Goal: Task Accomplishment & Management: Use online tool/utility

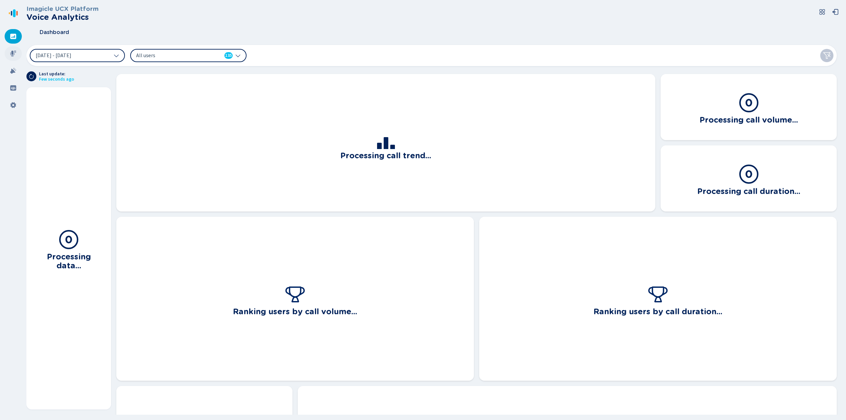
click at [15, 52] on icon at bounding box center [13, 53] width 7 height 7
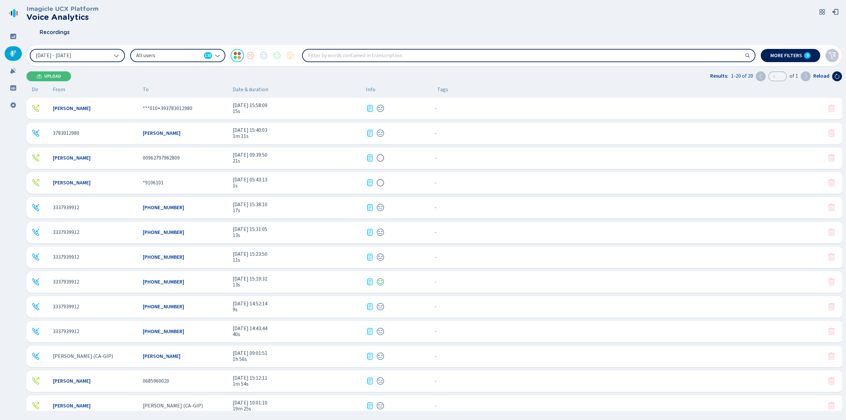
scroll to position [66, 0]
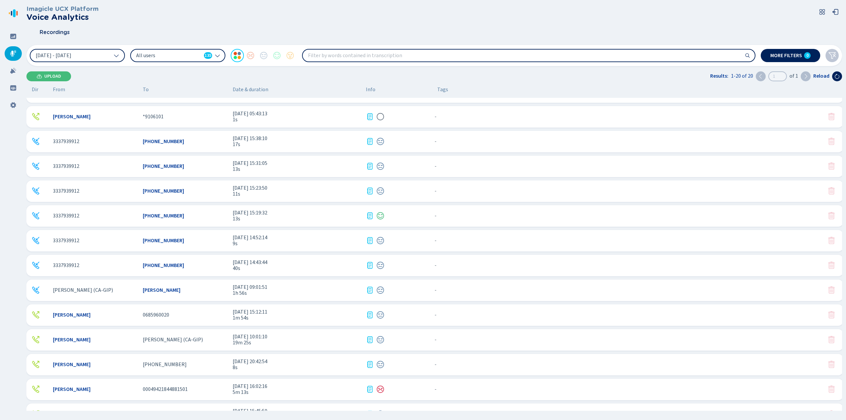
click at [212, 335] on div "[PERSON_NAME] [PERSON_NAME] (CA-GIP) [DATE] 10:01:10 19m 25s - {{hiddenTagsCoun…" at bounding box center [434, 339] width 817 height 21
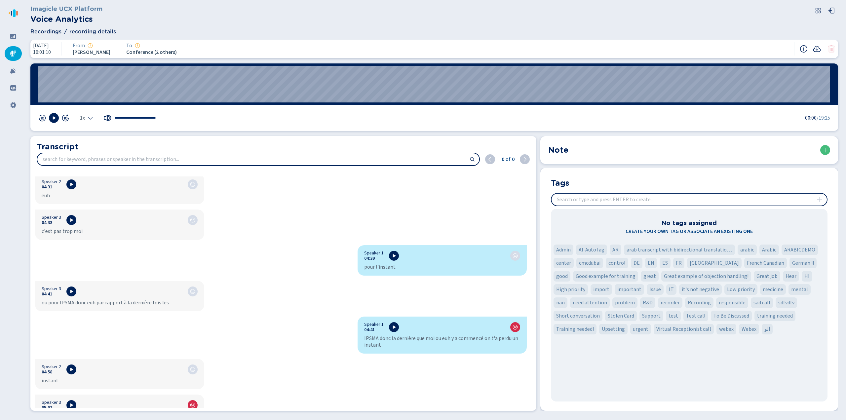
scroll to position [2482, 0]
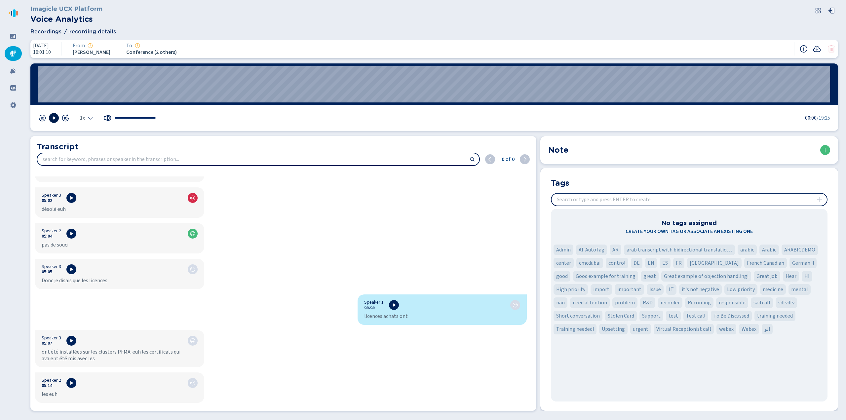
click at [57, 118] on button at bounding box center [54, 118] width 10 height 10
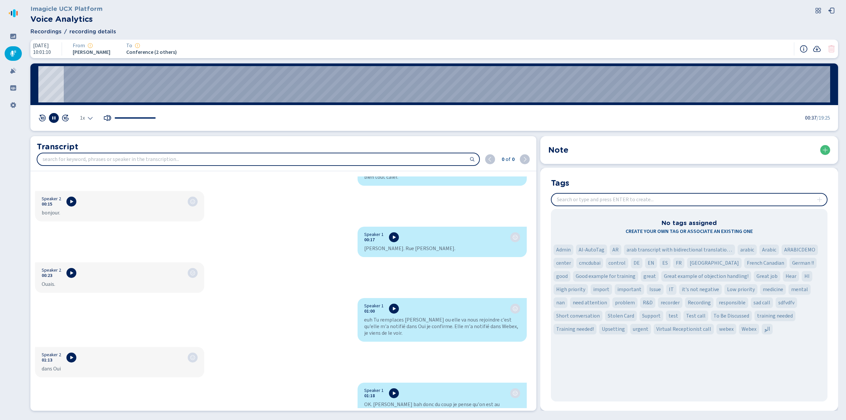
scroll to position [165, 0]
